Goal: Browse casually: Explore the website without a specific task or goal

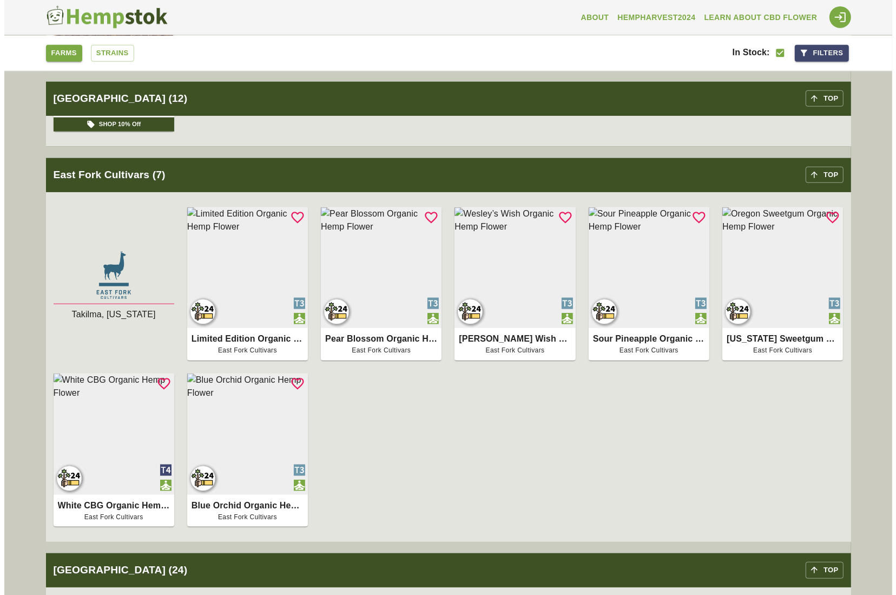
scroll to position [974, 0]
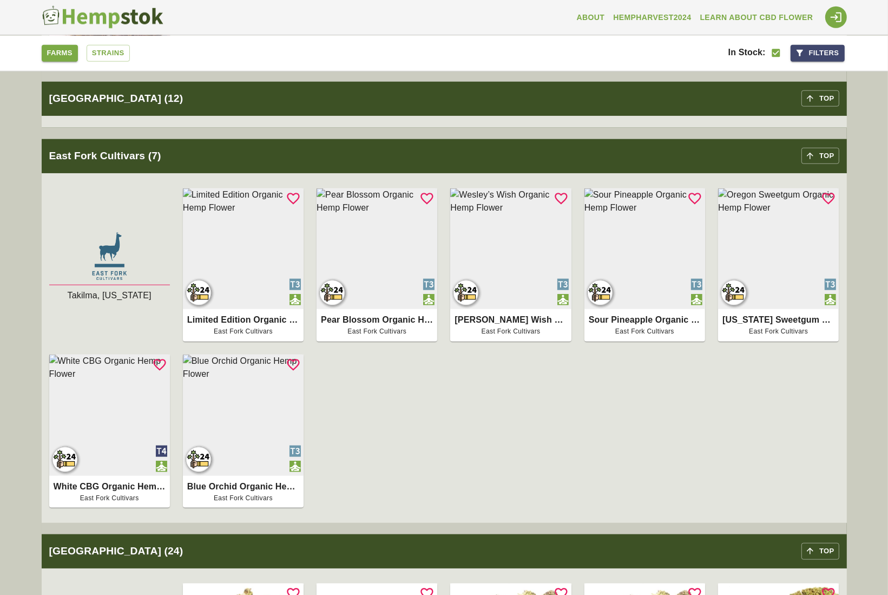
click at [245, 297] on img at bounding box center [243, 248] width 121 height 121
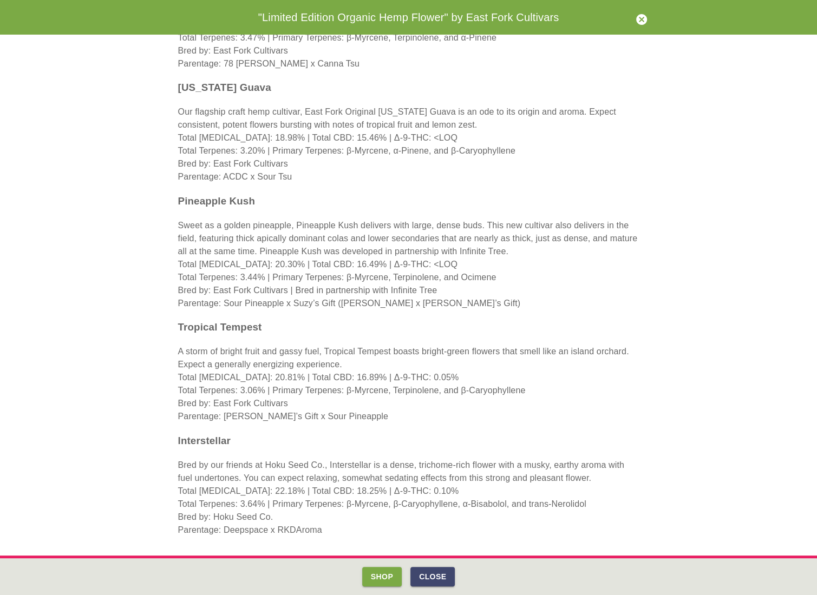
scroll to position [287, 0]
click at [383, 577] on button "Shop" at bounding box center [382, 577] width 40 height 20
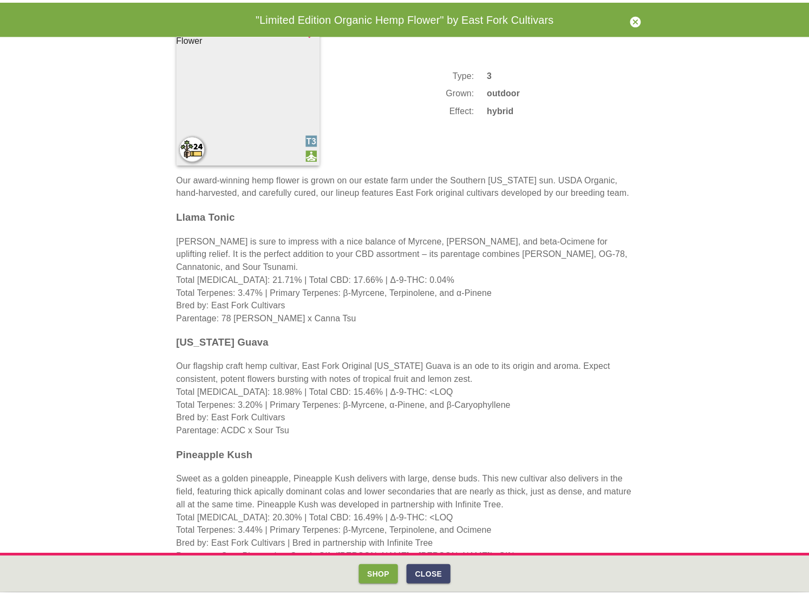
scroll to position [0, 0]
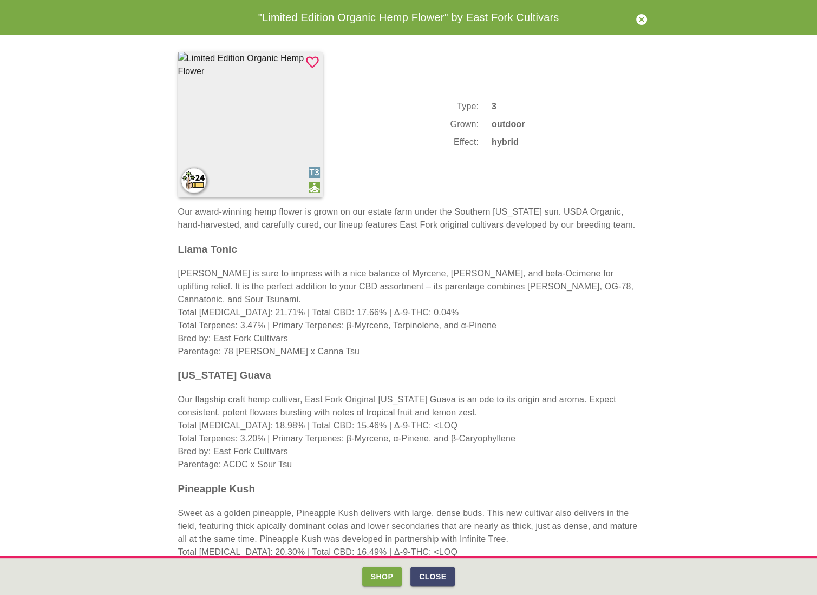
click at [638, 19] on icon "button" at bounding box center [641, 19] width 11 height 11
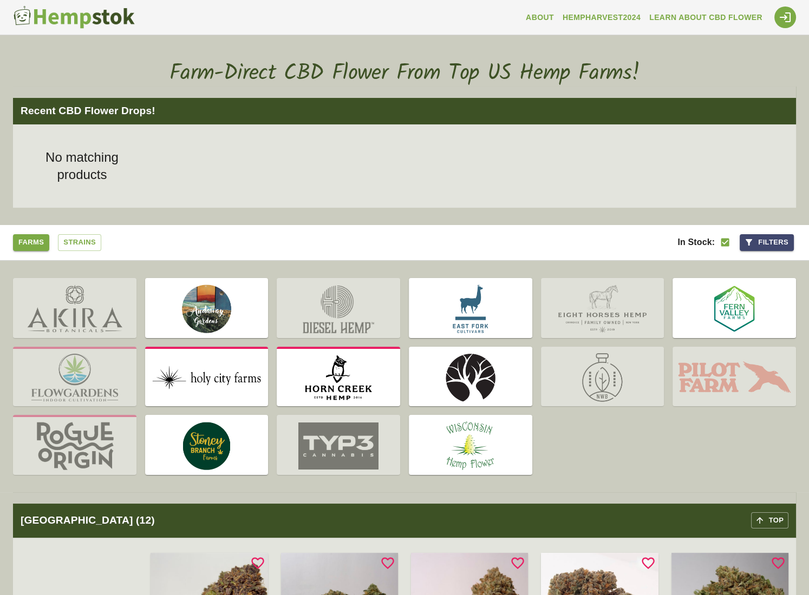
click at [369, 310] on img at bounding box center [338, 309] width 123 height 58
click at [364, 325] on img at bounding box center [338, 309] width 123 height 58
click at [744, 316] on img at bounding box center [733, 309] width 123 height 58
click at [106, 317] on img at bounding box center [74, 309] width 123 height 58
click at [254, 382] on img at bounding box center [206, 378] width 123 height 58
